Goal: Book appointment/travel/reservation

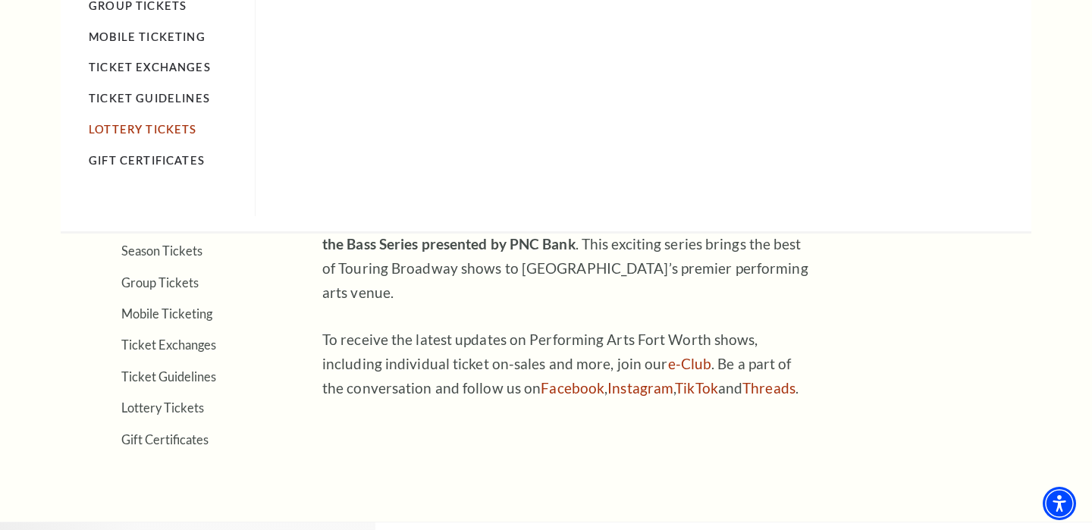
scroll to position [410, 0]
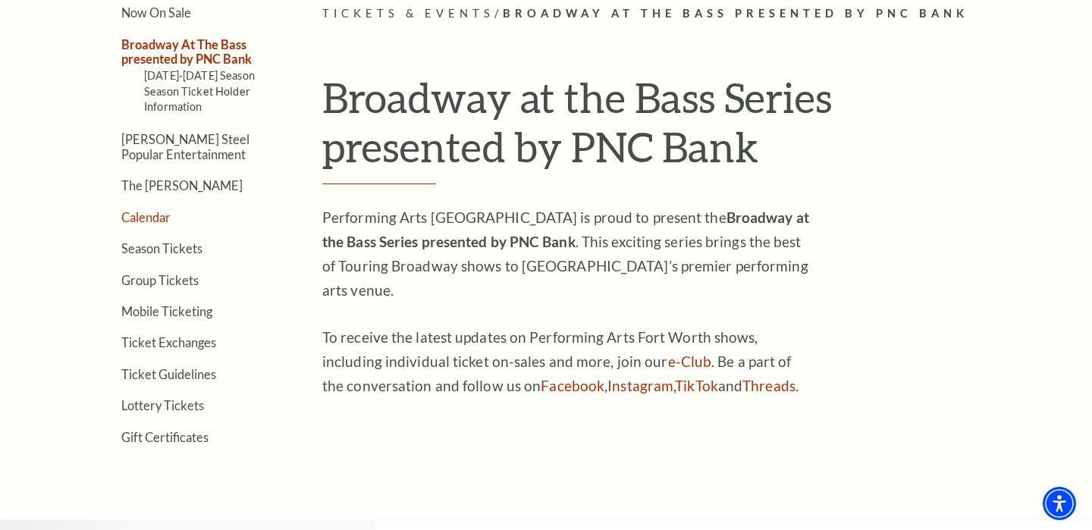
click at [149, 219] on link "Calendar" at bounding box center [145, 217] width 49 height 14
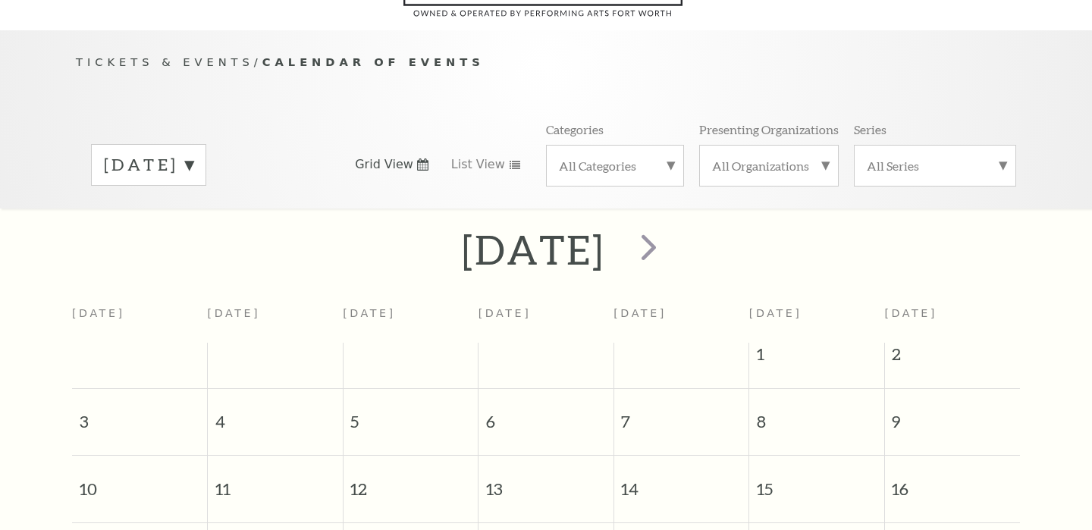
scroll to position [134, 0]
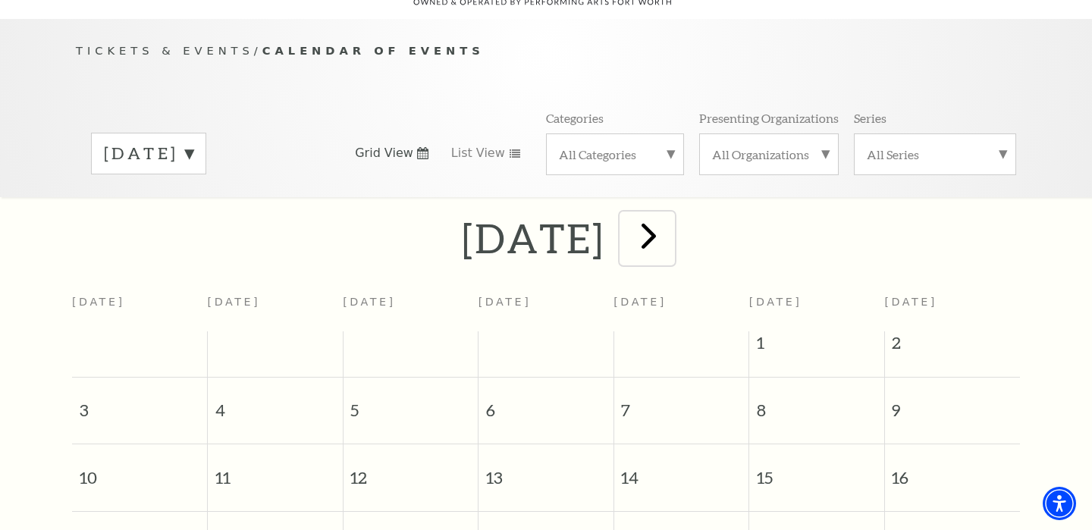
click at [671, 218] on span "next" at bounding box center [648, 235] width 43 height 43
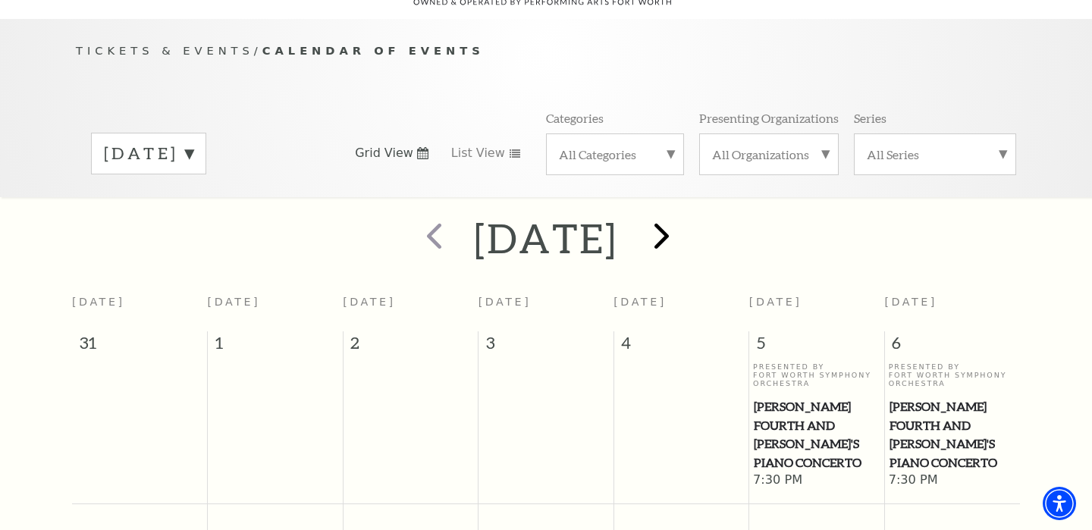
click at [617, 218] on h2 "[DATE]" at bounding box center [545, 238] width 143 height 49
click at [683, 219] on span "next" at bounding box center [661, 235] width 43 height 43
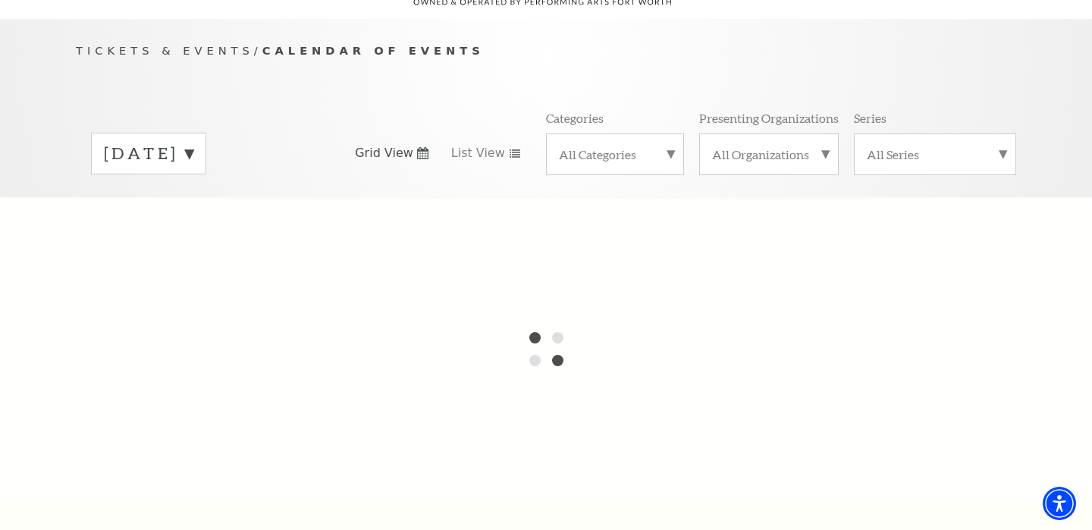
click at [193, 142] on label "[DATE]" at bounding box center [149, 154] width 90 height 24
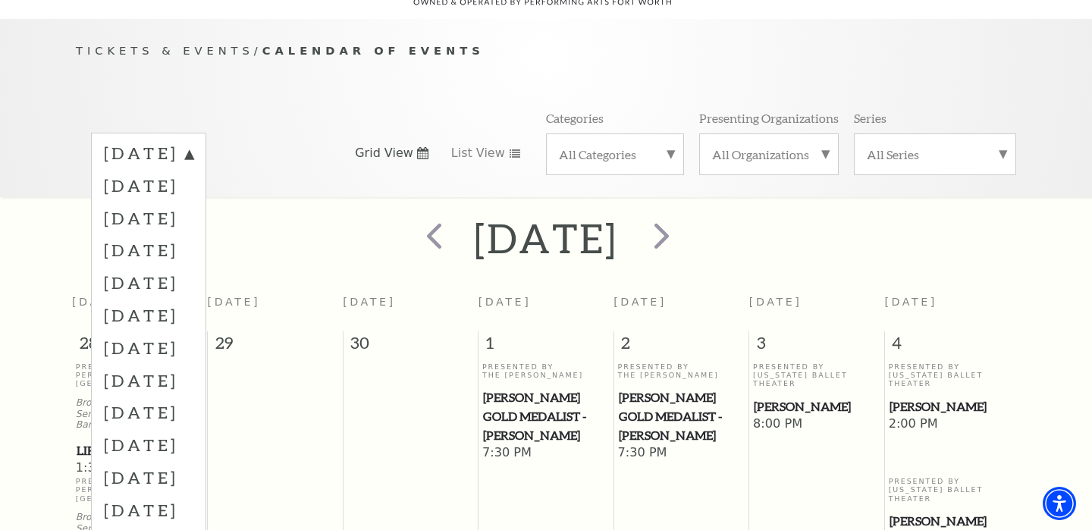
click at [46, 91] on div "Tickets & Events / Calendar of Events [DATE] [DATE] [DATE] [DATE] [DATE] [DATE]…" at bounding box center [546, 108] width 1092 height 178
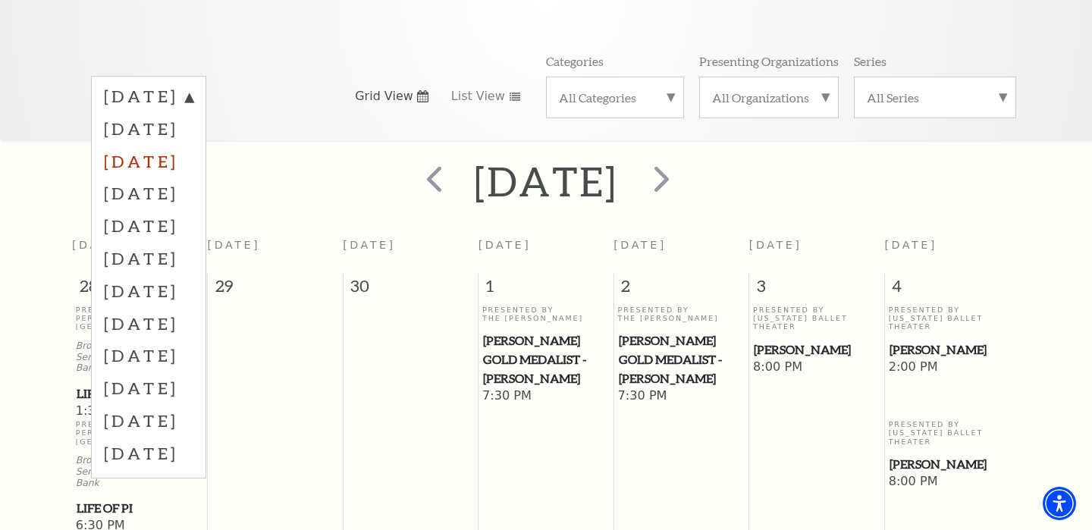
scroll to position [193, 0]
click at [151, 306] on label "[DATE]" at bounding box center [149, 322] width 90 height 33
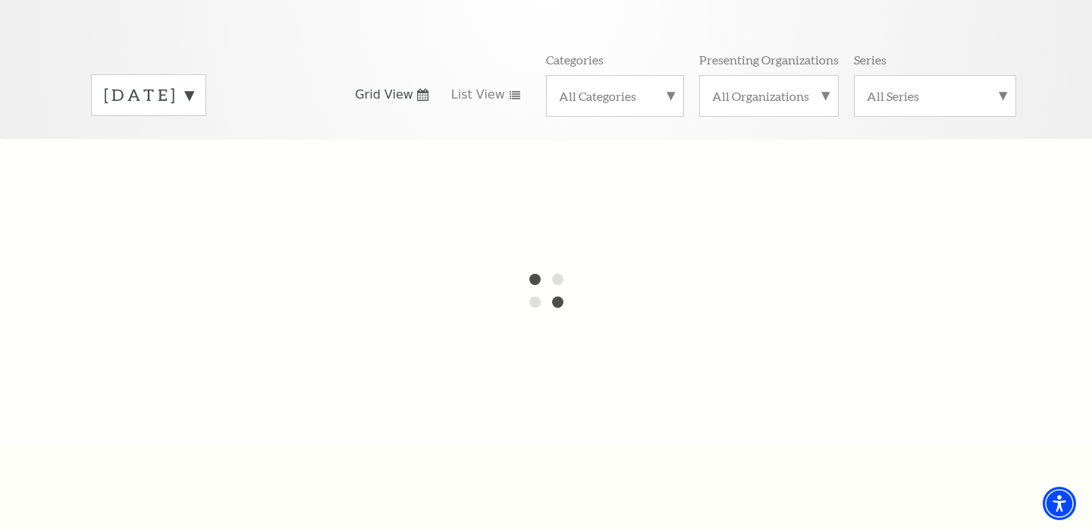
click at [193, 83] on label "[DATE]" at bounding box center [149, 95] width 90 height 24
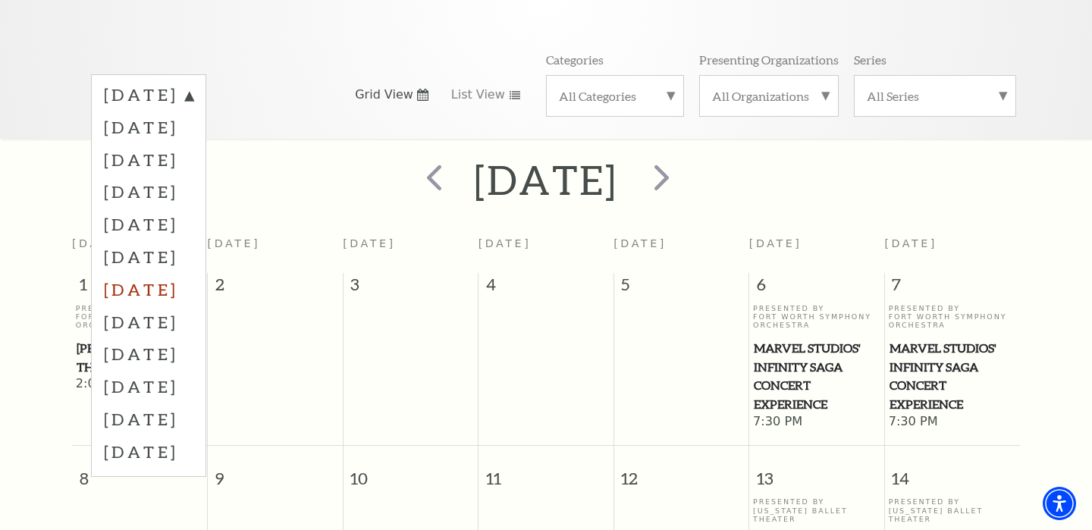
scroll to position [134, 0]
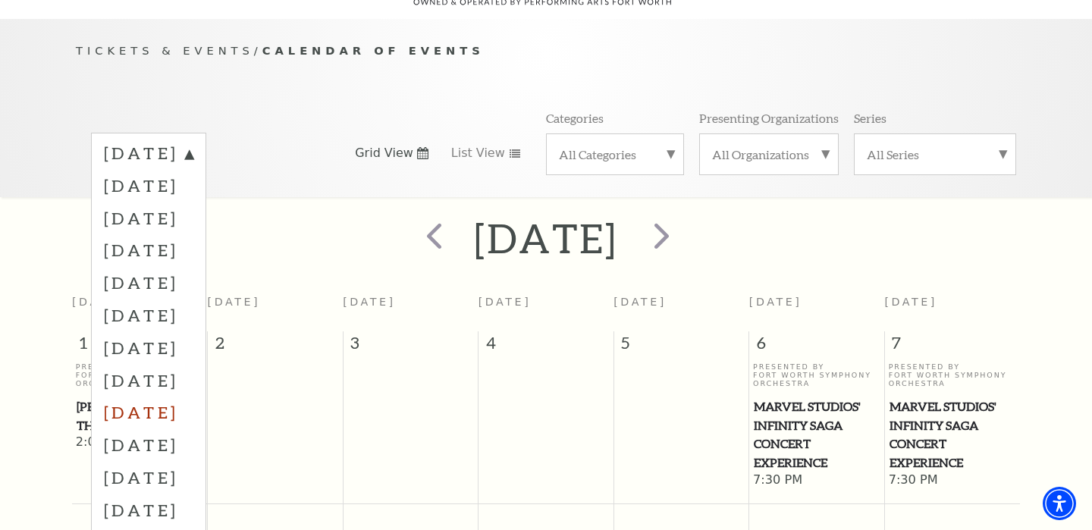
click at [124, 397] on label "[DATE]" at bounding box center [149, 412] width 90 height 33
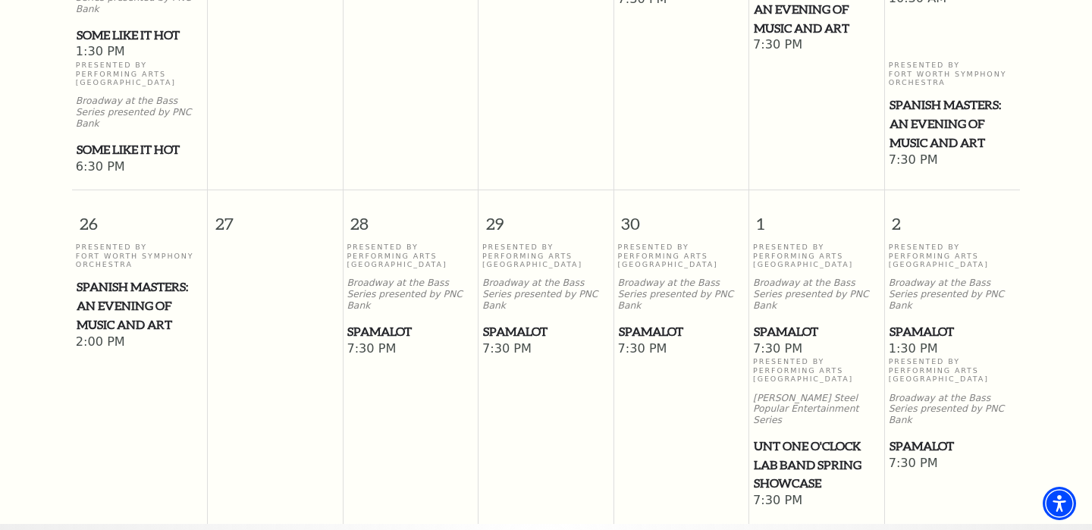
scroll to position [1334, 0]
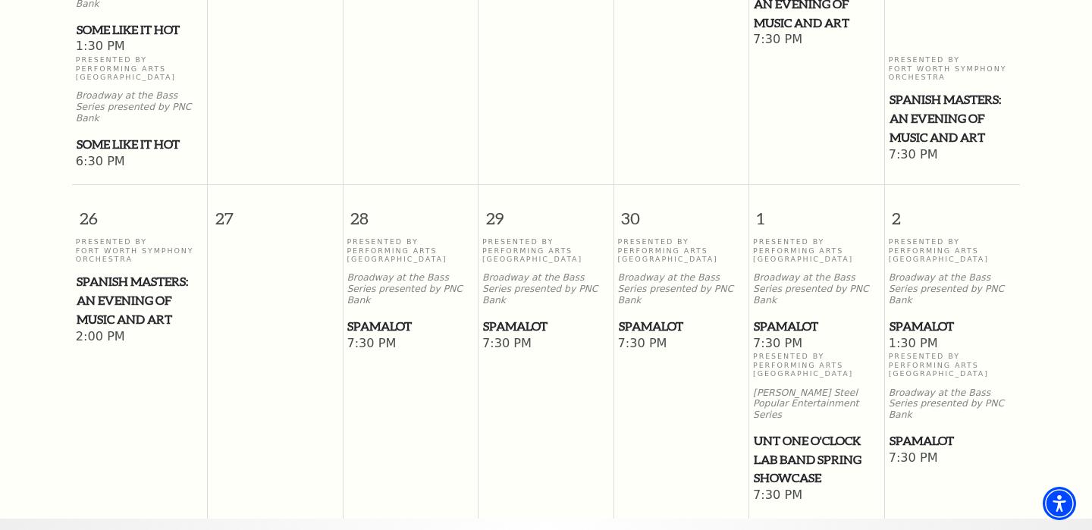
click at [519, 317] on span "Spamalot" at bounding box center [546, 326] width 126 height 19
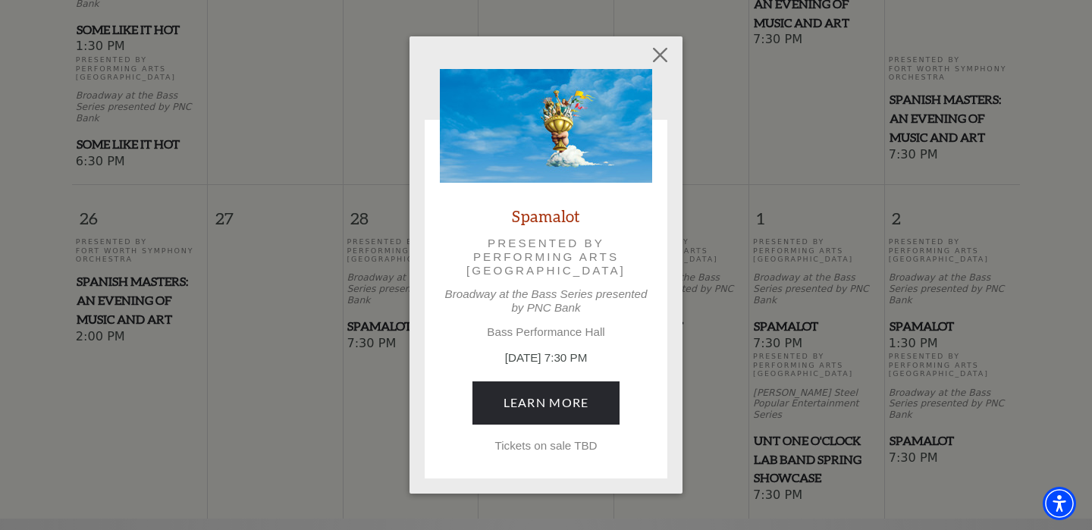
click at [533, 446] on p "Tickets on sale TBD" at bounding box center [546, 446] width 212 height 14
click at [661, 49] on button "Close" at bounding box center [660, 55] width 29 height 29
